Goal: Navigation & Orientation: Find specific page/section

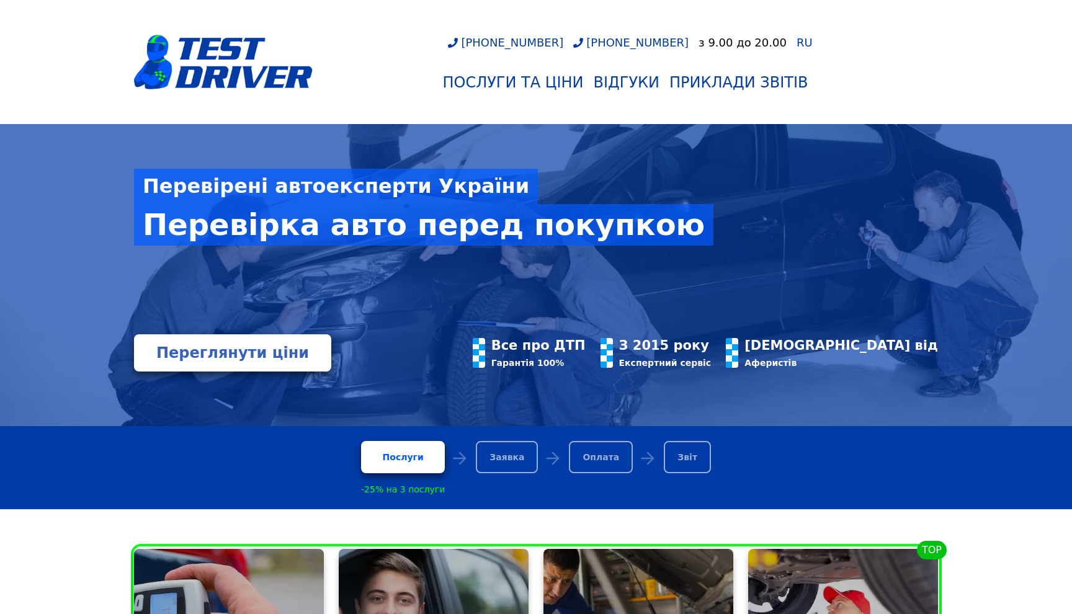
scroll to position [5, 0]
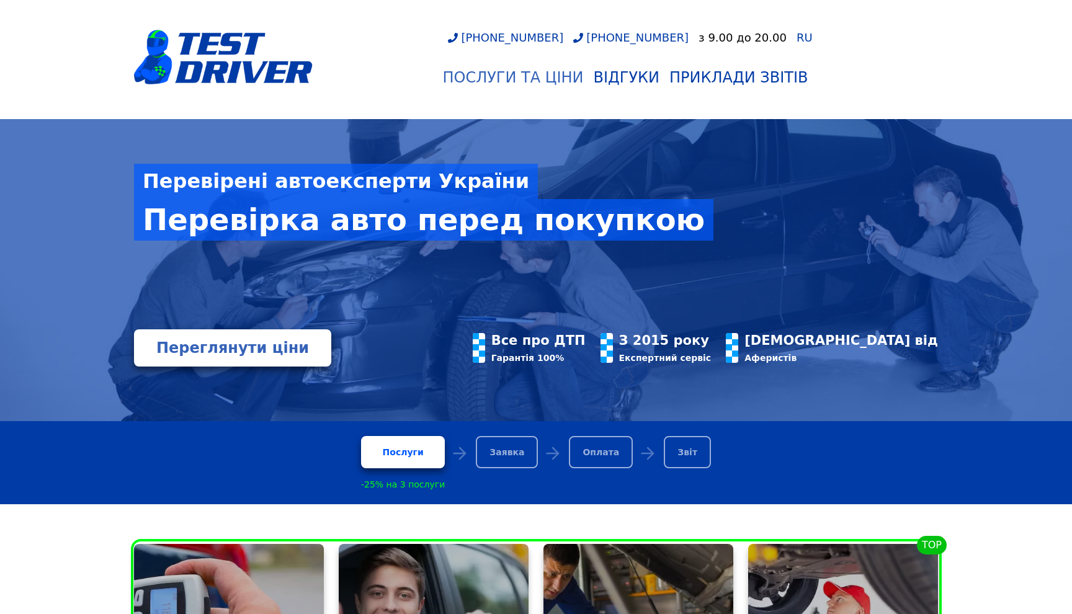
click at [505, 83] on div "Послуги та Ціни" at bounding box center [512, 77] width 141 height 17
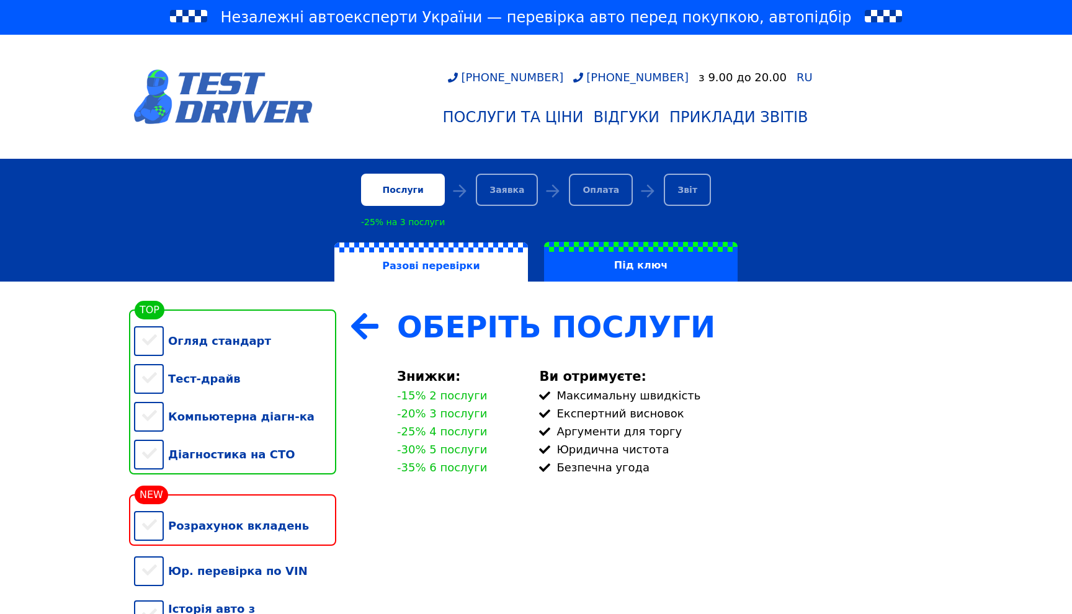
click at [207, 89] on img at bounding box center [223, 96] width 179 height 55
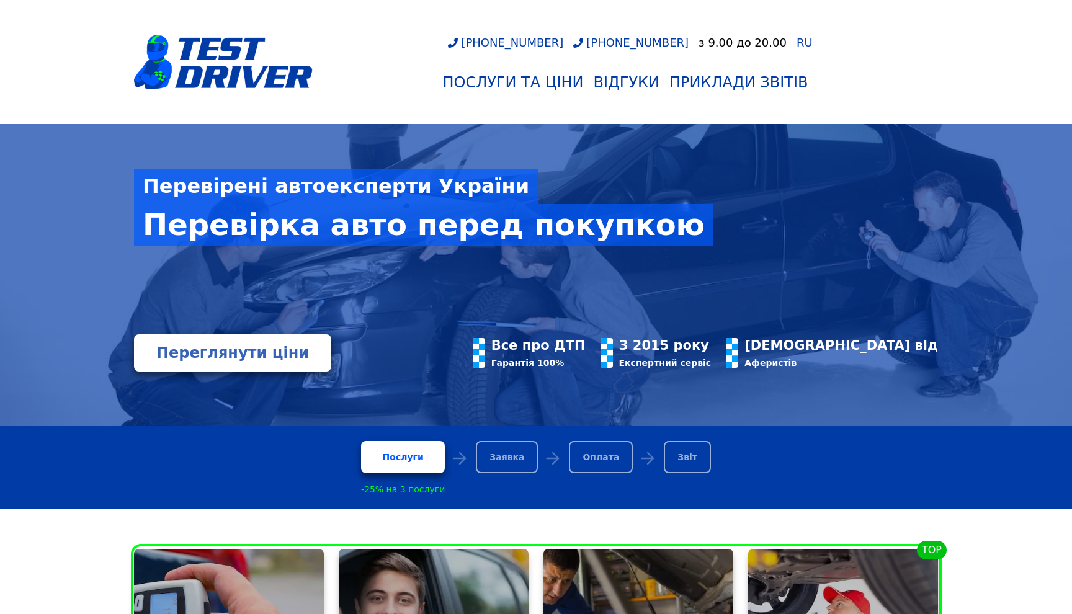
scroll to position [419, 0]
